Goal: Check status

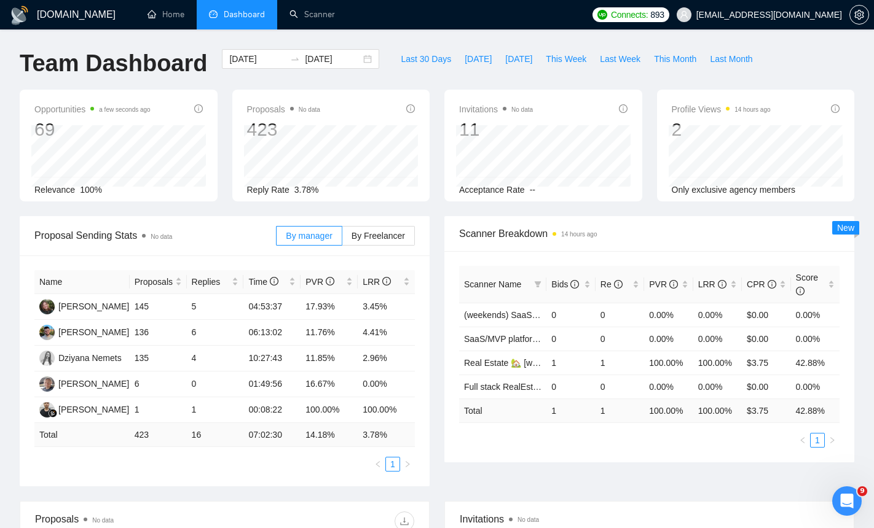
click at [233, 85] on div "[DATE] [DATE]" at bounding box center [300, 69] width 172 height 41
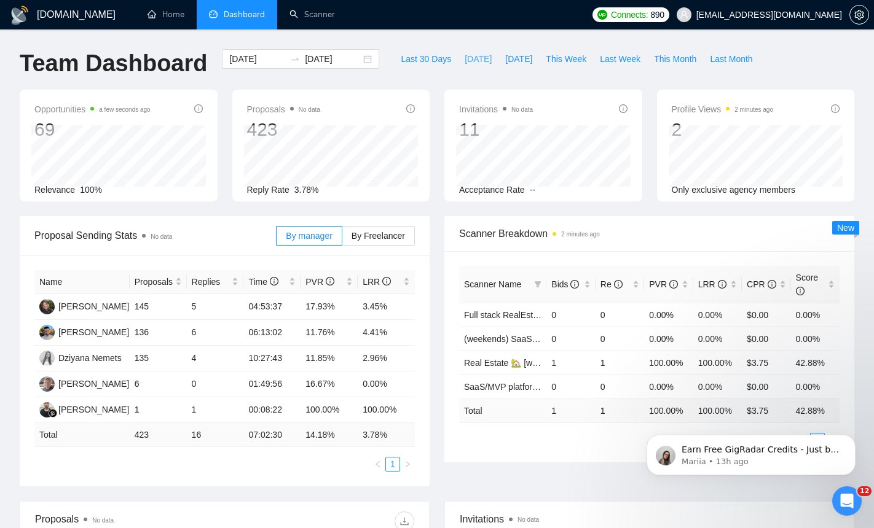
click at [477, 62] on span "[DATE]" at bounding box center [477, 59] width 27 height 14
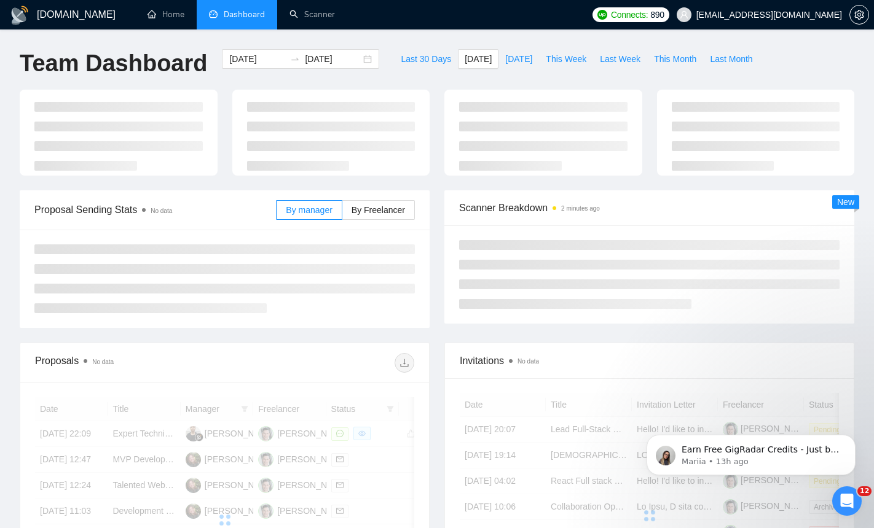
type input "[DATE]"
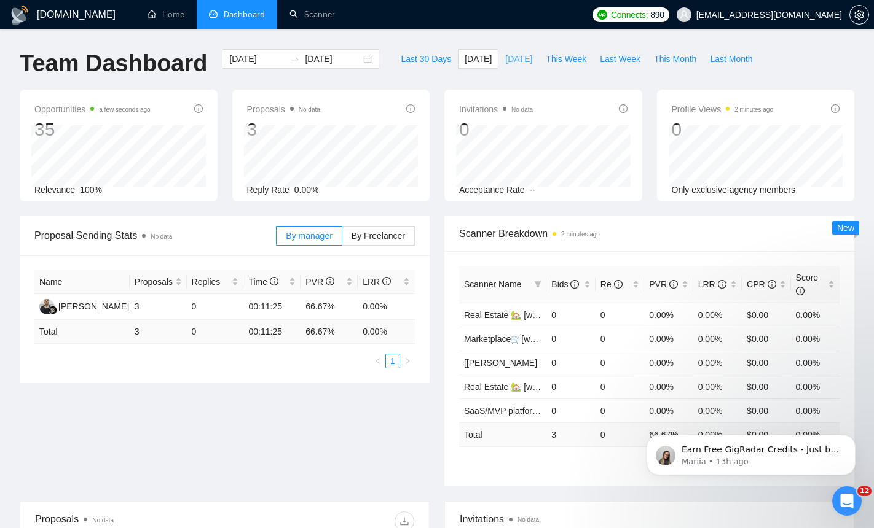
click at [505, 52] on span "[DATE]" at bounding box center [518, 59] width 27 height 14
type input "[DATE]"
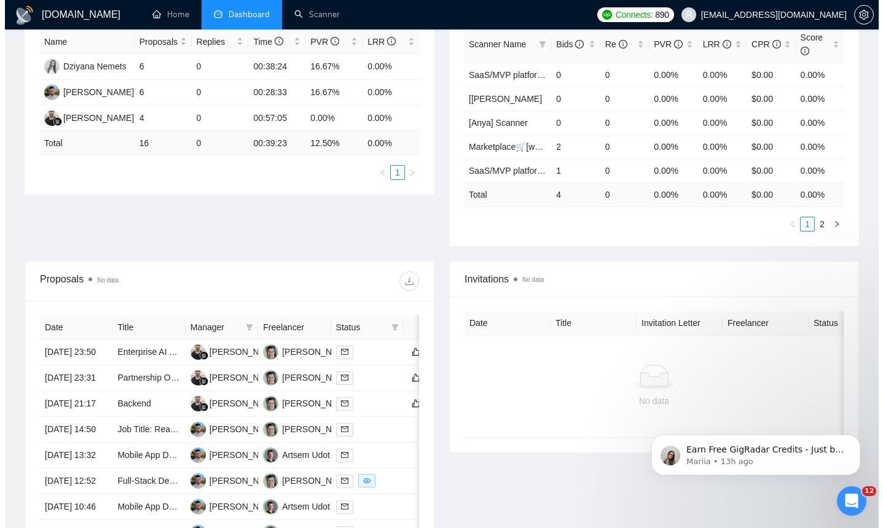
scroll to position [285, 0]
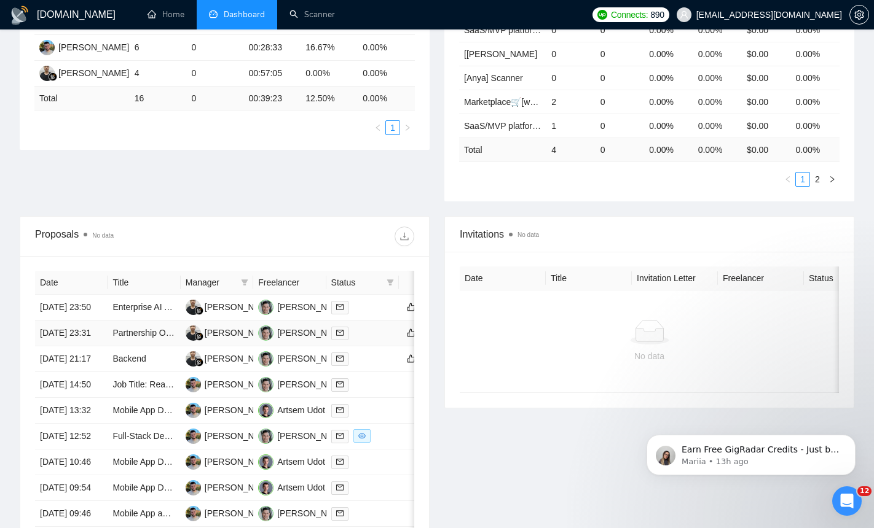
click at [367, 340] on div at bounding box center [362, 333] width 63 height 14
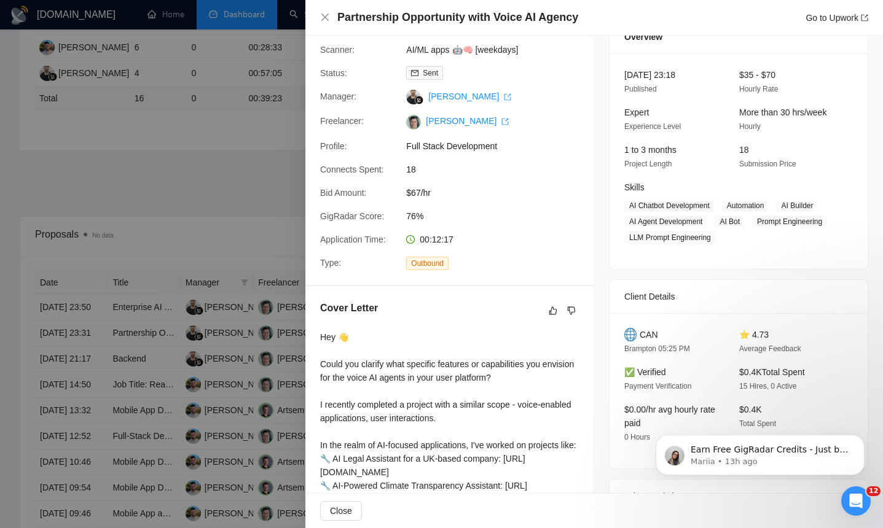
scroll to position [247, 0]
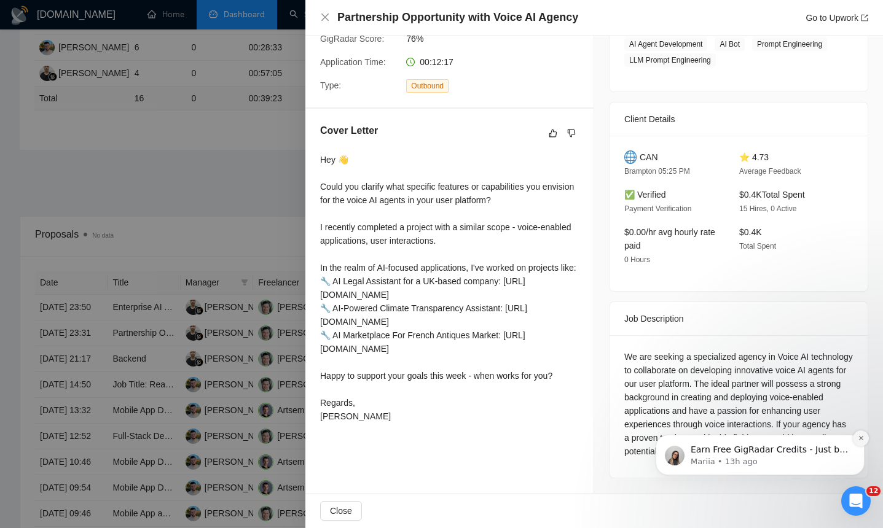
click at [860, 439] on icon "Dismiss notification" at bounding box center [860, 438] width 4 height 4
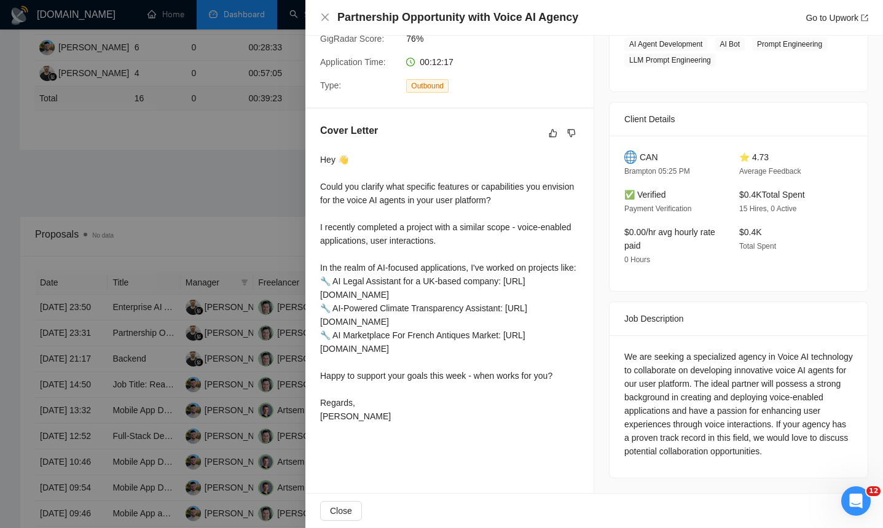
click at [627, 410] on div "We are seeking a specialized agency in Voice AI technology to collaborate on de…" at bounding box center [738, 404] width 229 height 108
